Goal: Complete application form

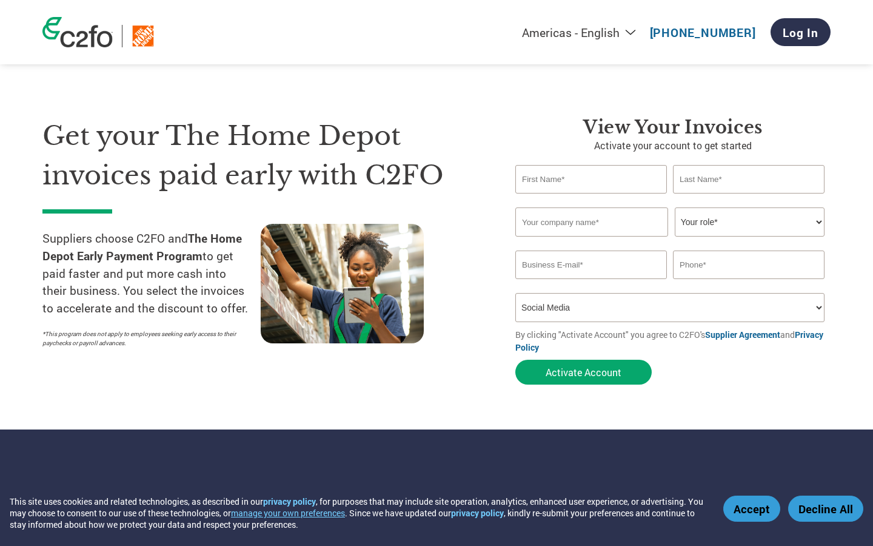
select select "Online Search"
select select
select select "FINANCE_DIRECTOR"
select select
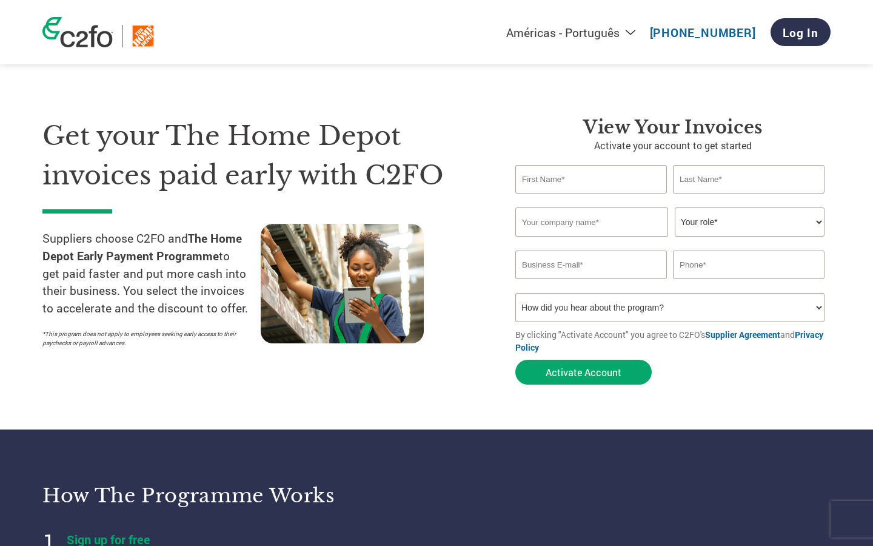
select select "en-US"
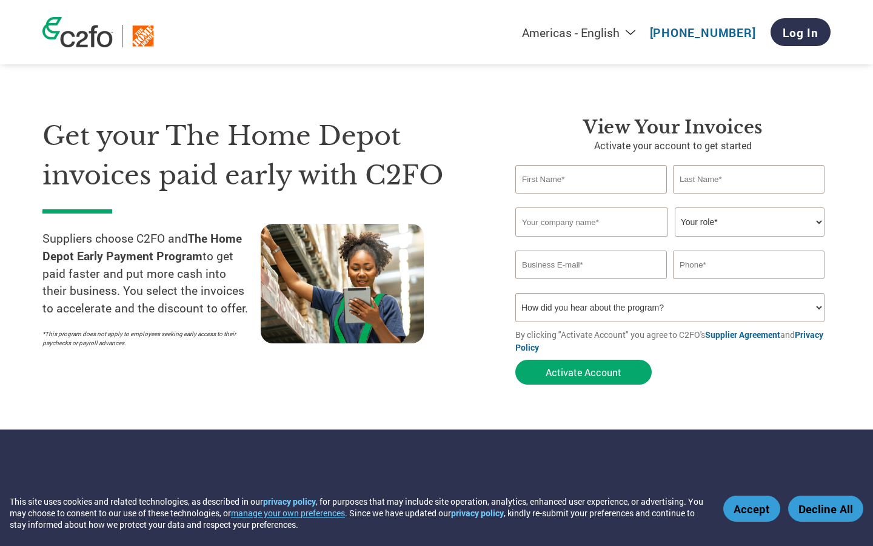
click at [591, 179] on input "text" at bounding box center [591, 179] width 152 height 29
type input "Scarlett"
click at [591, 179] on input "text" at bounding box center [591, 179] width 152 height 29
type input "Borders"
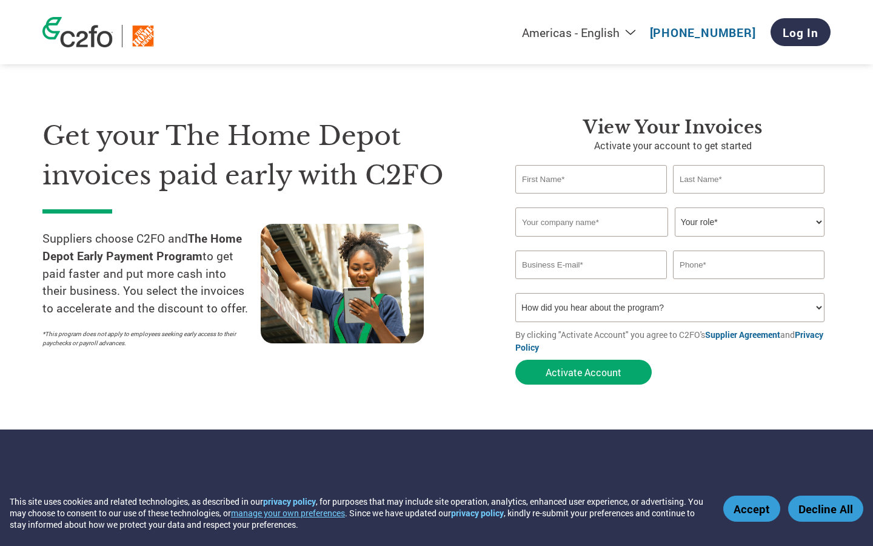
click at [591, 179] on input "text" at bounding box center [591, 179] width 152 height 29
click at [748, 179] on input "text" at bounding box center [749, 179] width 152 height 29
type input "Kee"
type input "Borders"
type input "Keeling"
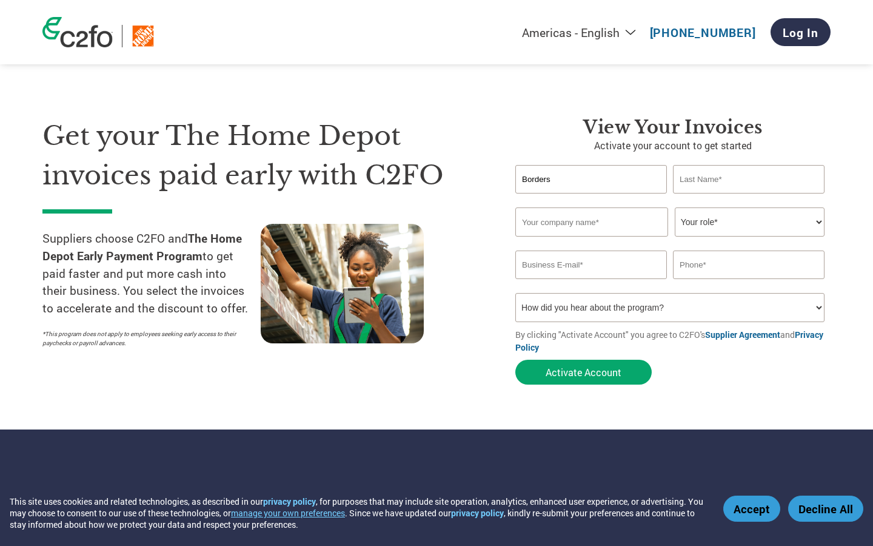
click at [748, 179] on input "text" at bounding box center [749, 179] width 152 height 29
type input "optimizing"
click at [748, 179] on input "text" at bounding box center [749, 179] width 152 height 29
click at [592, 222] on input "text" at bounding box center [591, 221] width 153 height 29
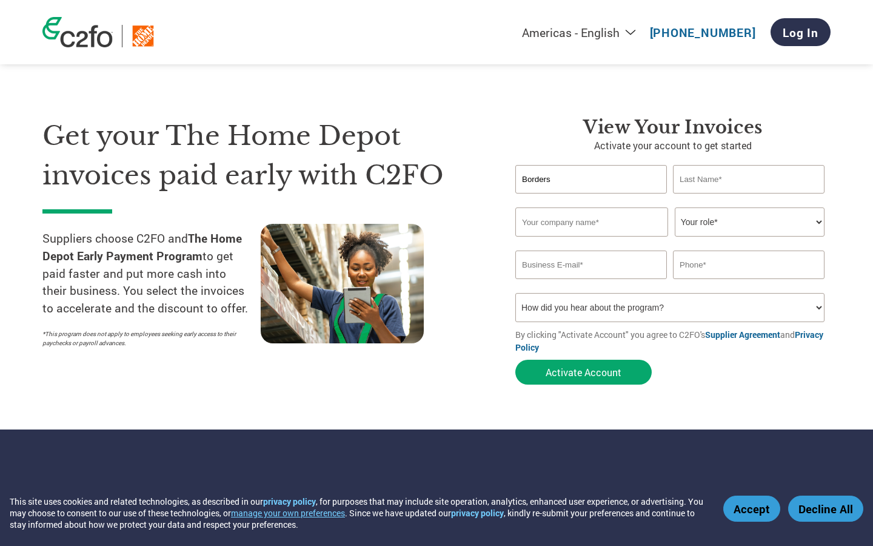
type input "S"
type input "optimizing"
type input "Scarlett Keeling"
click at [592, 222] on input "text" at bounding box center [591, 221] width 153 height 29
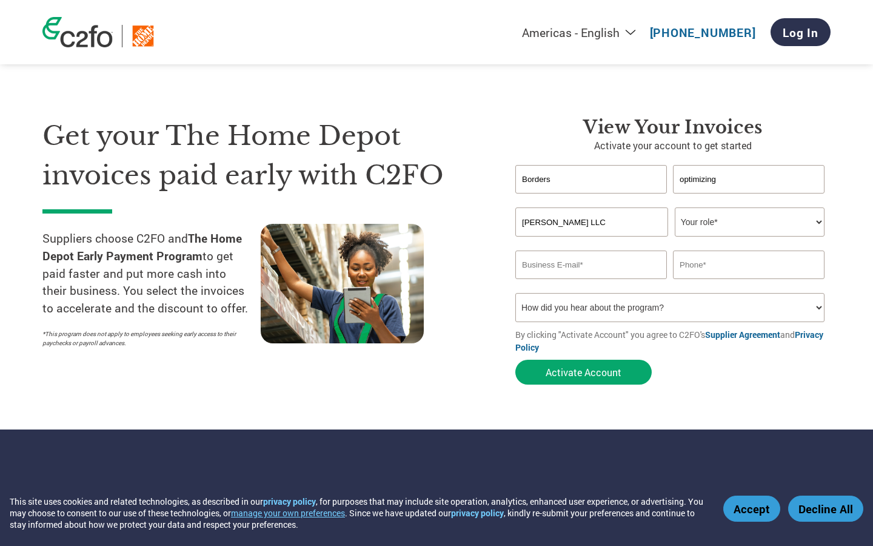
type input "Sporer LLC"
click at [592, 222] on input "text" at bounding box center [591, 221] width 153 height 29
type input "connect"
click at [592, 222] on input "text" at bounding box center [591, 221] width 153 height 29
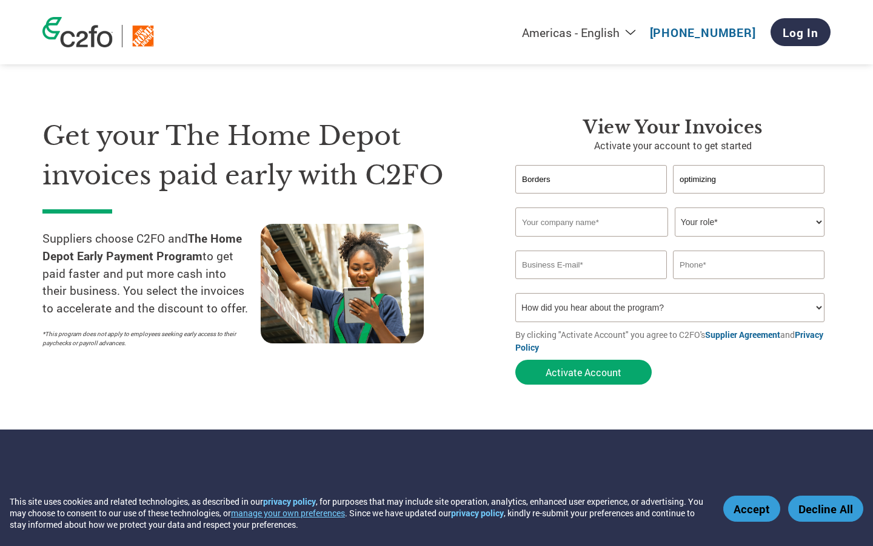
click at [748, 264] on input "text" at bounding box center [749, 264] width 152 height 29
type input "+13613362038"
type input "connect"
click at [748, 264] on input "text" at bounding box center [749, 264] width 152 height 29
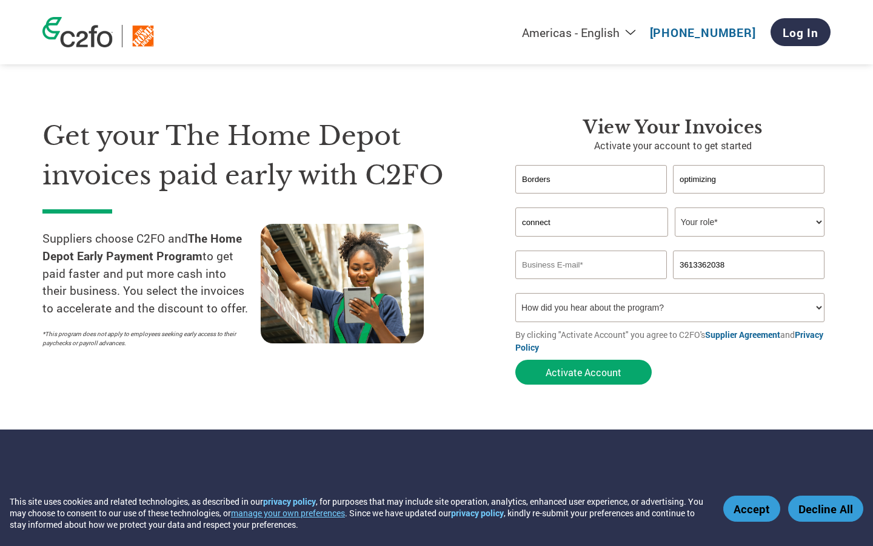
type input "3613362038"
click at [748, 264] on input "text" at bounding box center [749, 264] width 152 height 29
type input "3613362038"
click at [748, 264] on input "text" at bounding box center [749, 264] width 152 height 29
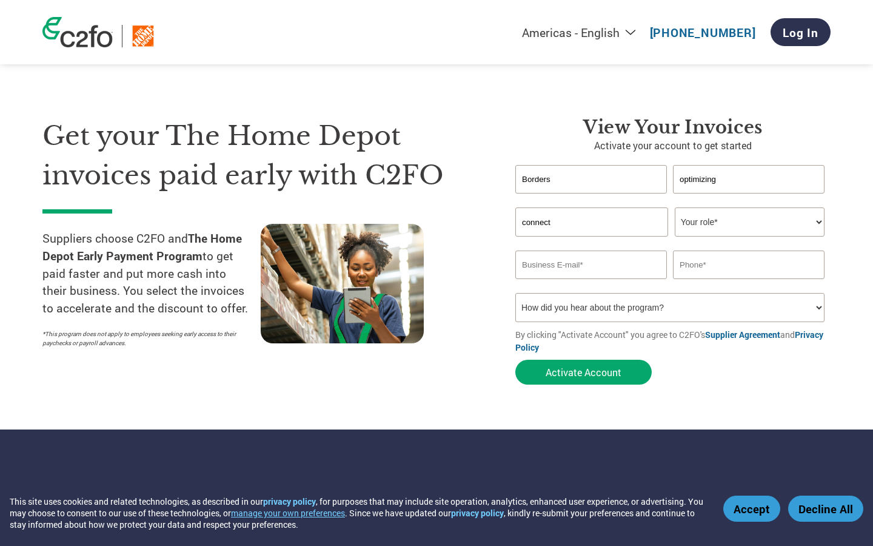
click at [748, 264] on input "text" at bounding box center [749, 264] width 152 height 29
type input "Chair"
click at [748, 264] on input "text" at bounding box center [749, 264] width 152 height 29
select select "en-[GEOGRAPHIC_DATA]"
type input "Chair"
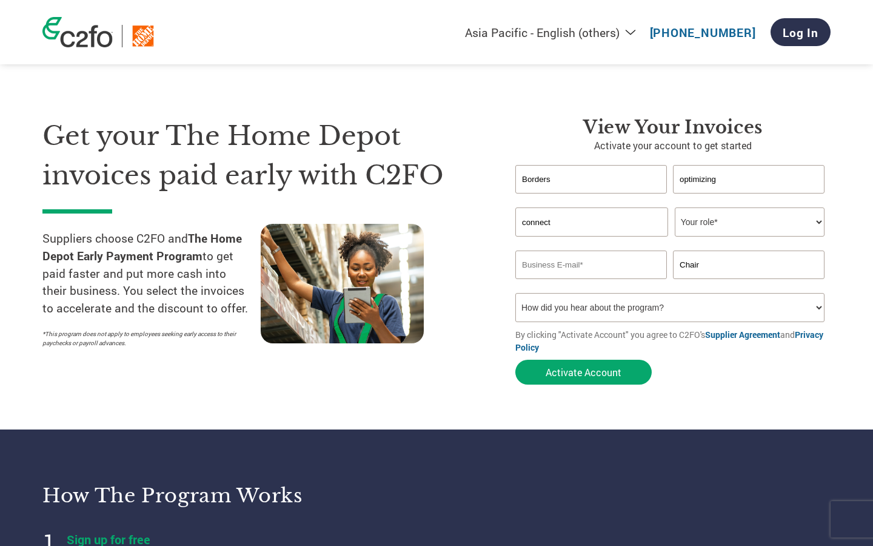
select select "en-US"
select select "CONTROLLER"
select select "ACCOUNTING"
select select
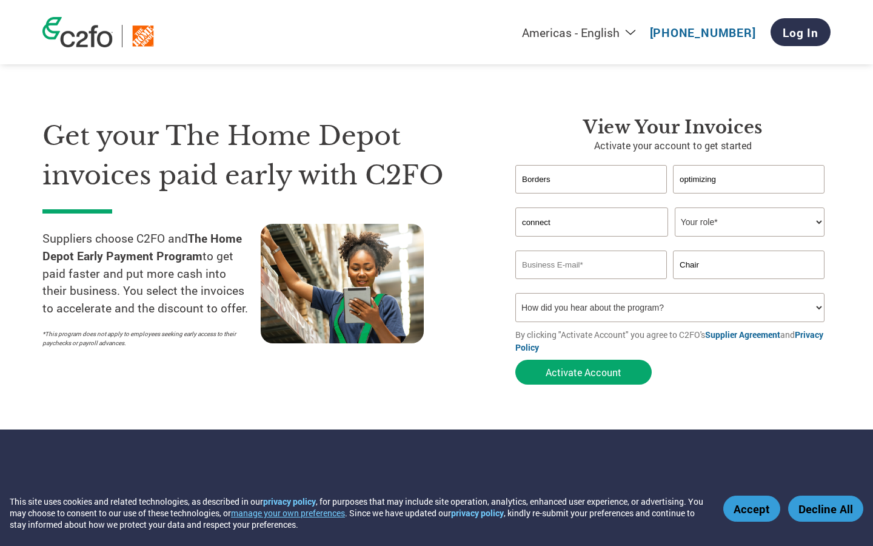
select select "Social Media"
select select "Family/Friend/Acquaintance"
select select
click at [591, 179] on input "Borders" at bounding box center [591, 179] width 152 height 29
type input "B"
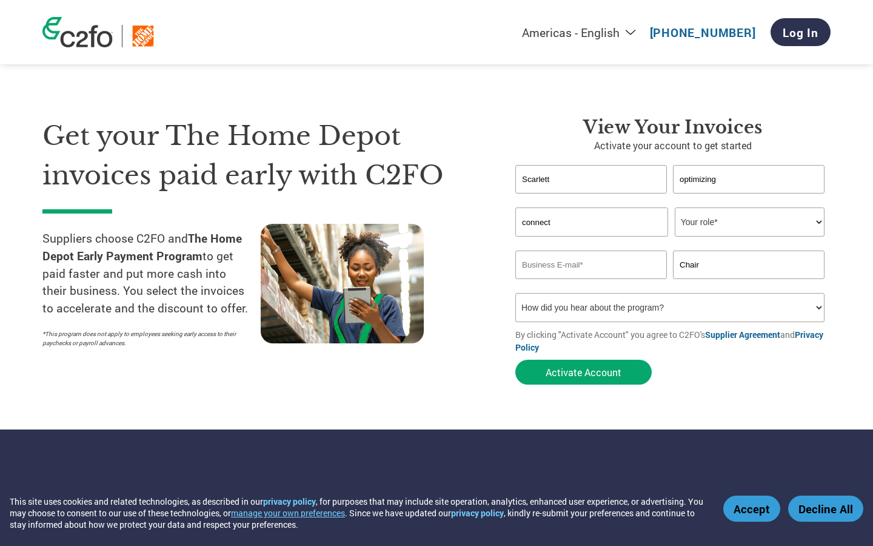
type input "Scarlett"
click at [748, 179] on input "optimizing" at bounding box center [749, 179] width 152 height 29
type input "o"
type input "Keeling"
click at [592, 222] on input "connect" at bounding box center [591, 221] width 153 height 29
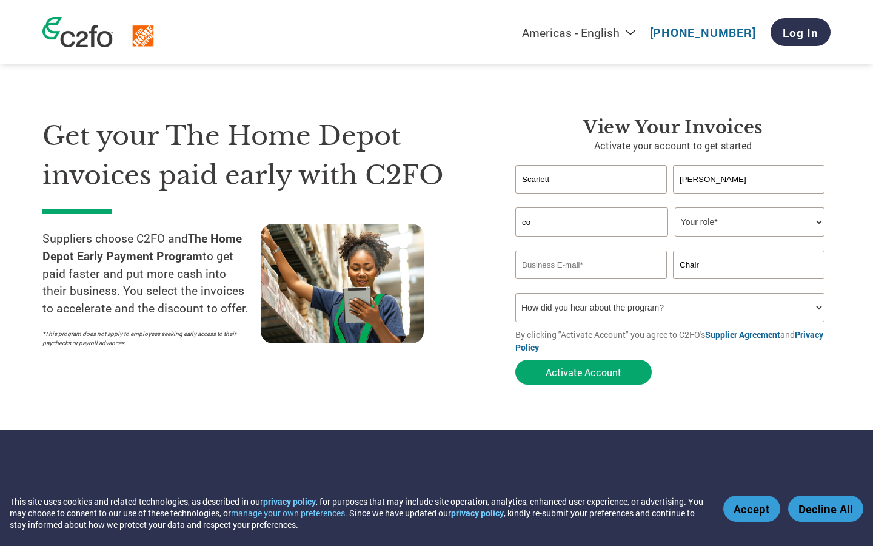
type input "c"
type input "Sporer LLC"
click at [591, 264] on input "email" at bounding box center [591, 264] width 152 height 29
type input "hillard.hilll@slclogin.com"
click at [748, 264] on input "Chair" at bounding box center [749, 264] width 152 height 29
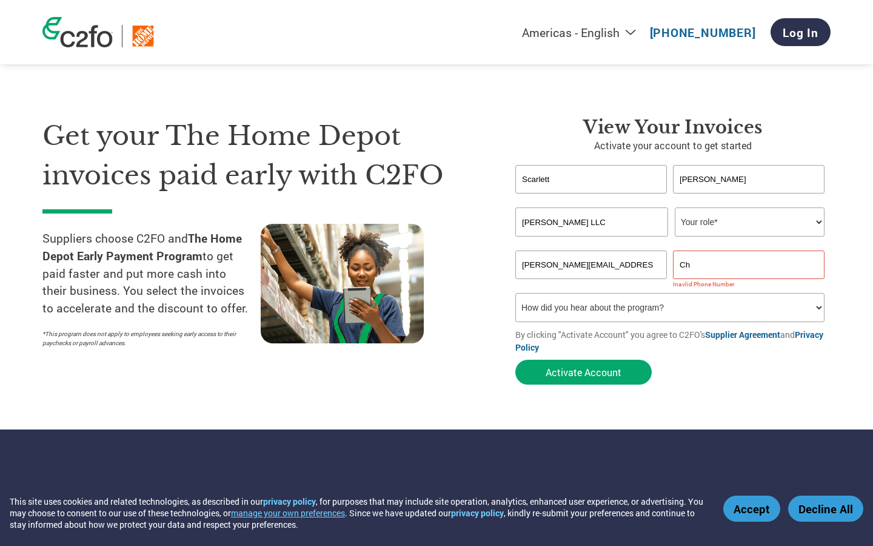
type input "C"
type input "3613362038"
select select "ru-RU"
select select "CFO"
select select "Family/Friend/Acquaintance"
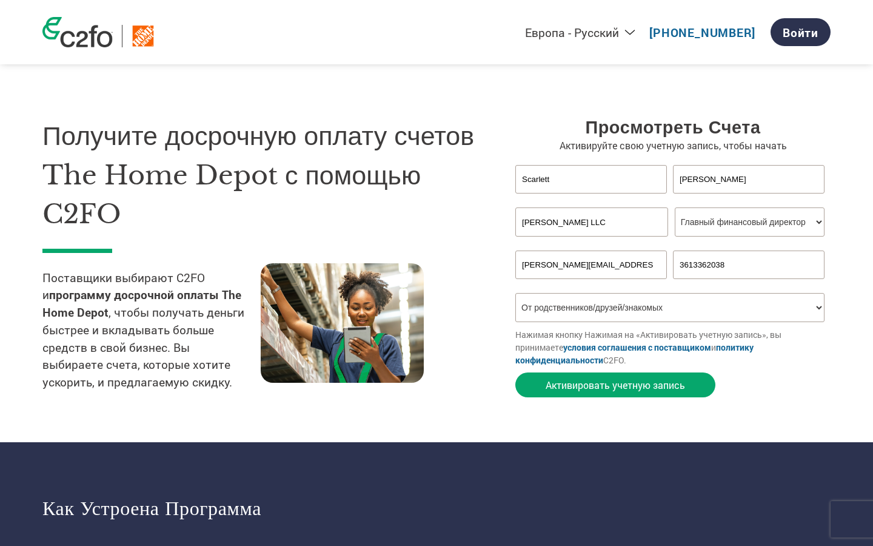
scroll to position [35, 0]
